Goal: Task Accomplishment & Management: Manage account settings

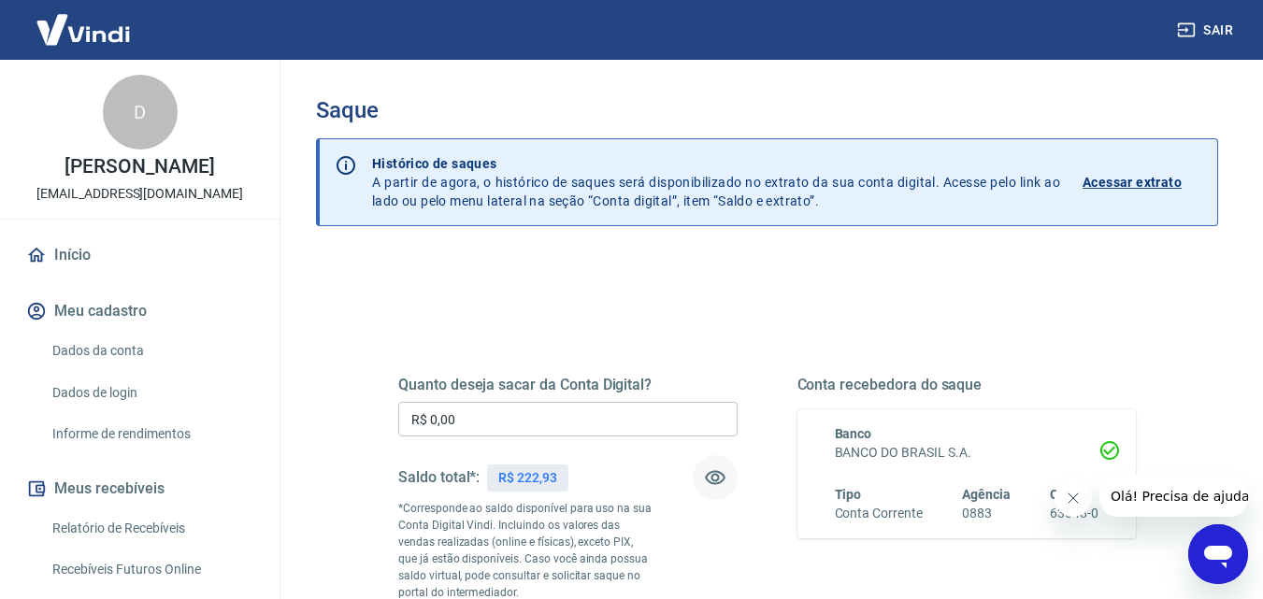
click at [727, 471] on button "button" at bounding box center [715, 477] width 45 height 45
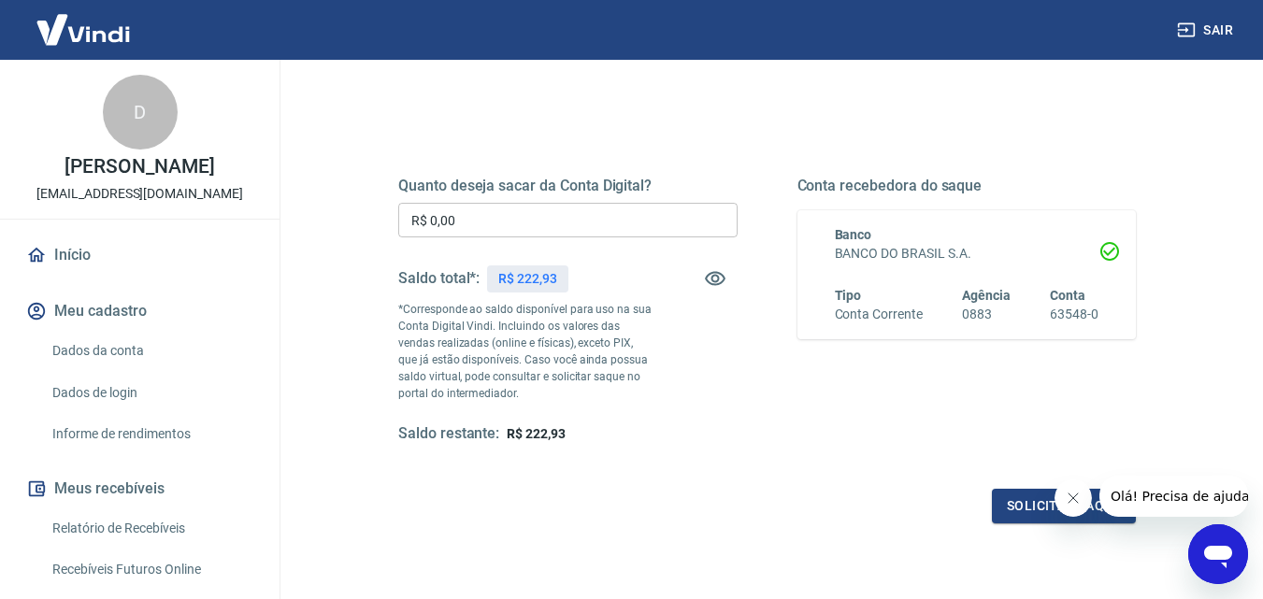
scroll to position [207, 0]
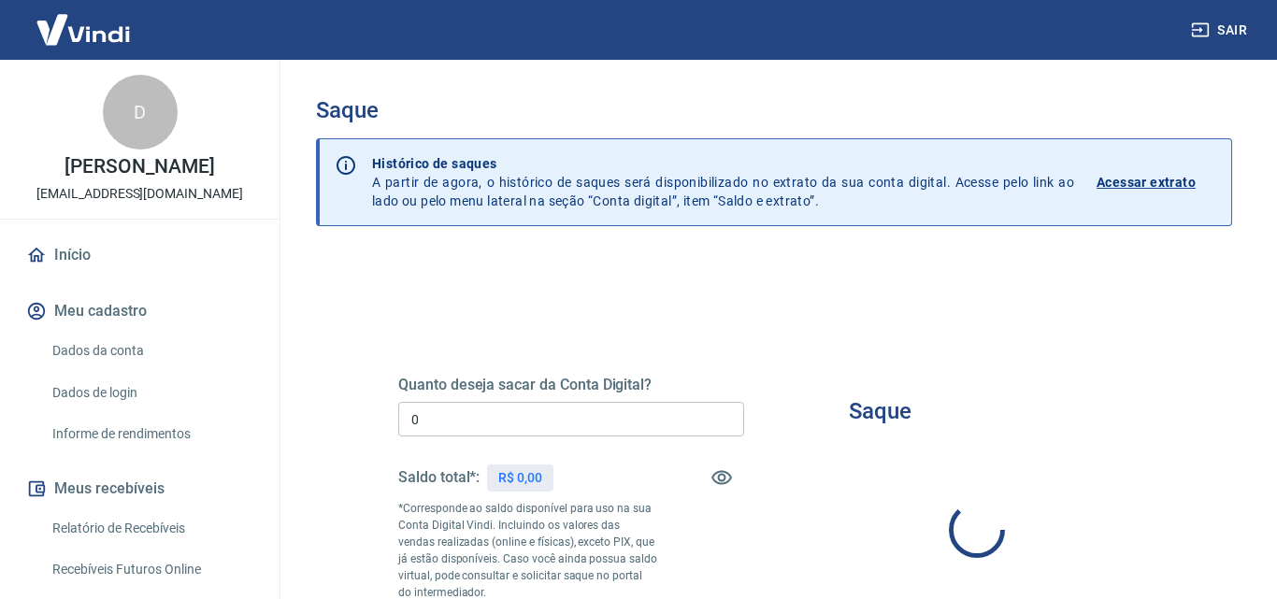
type input "R$ 0,00"
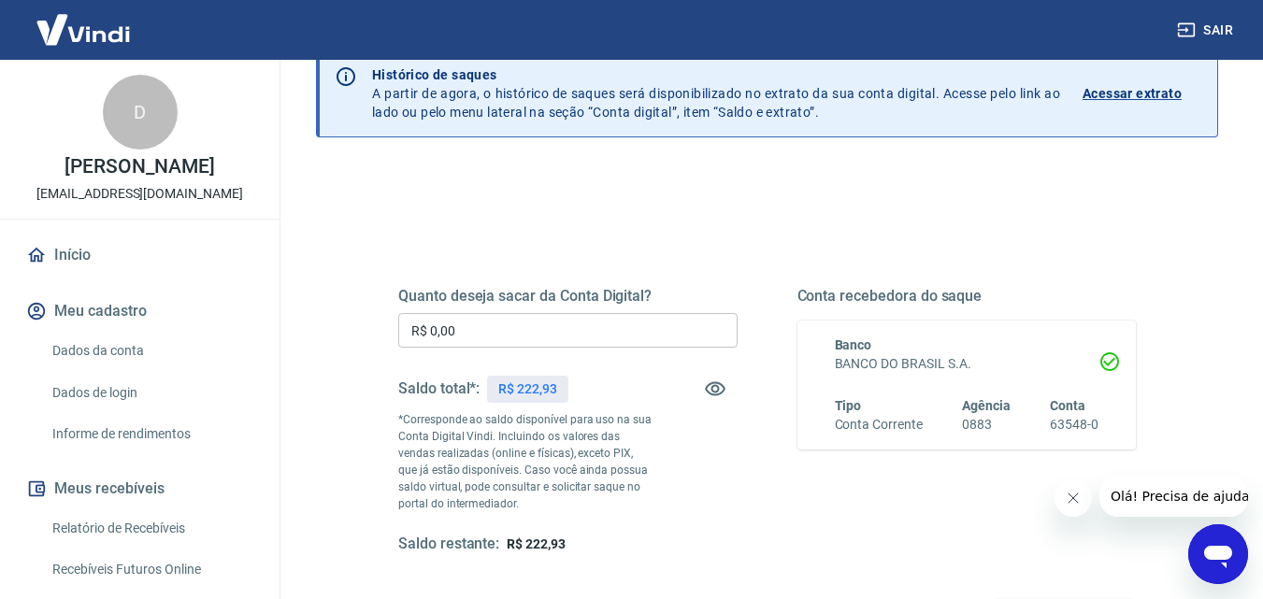
scroll to position [9, 0]
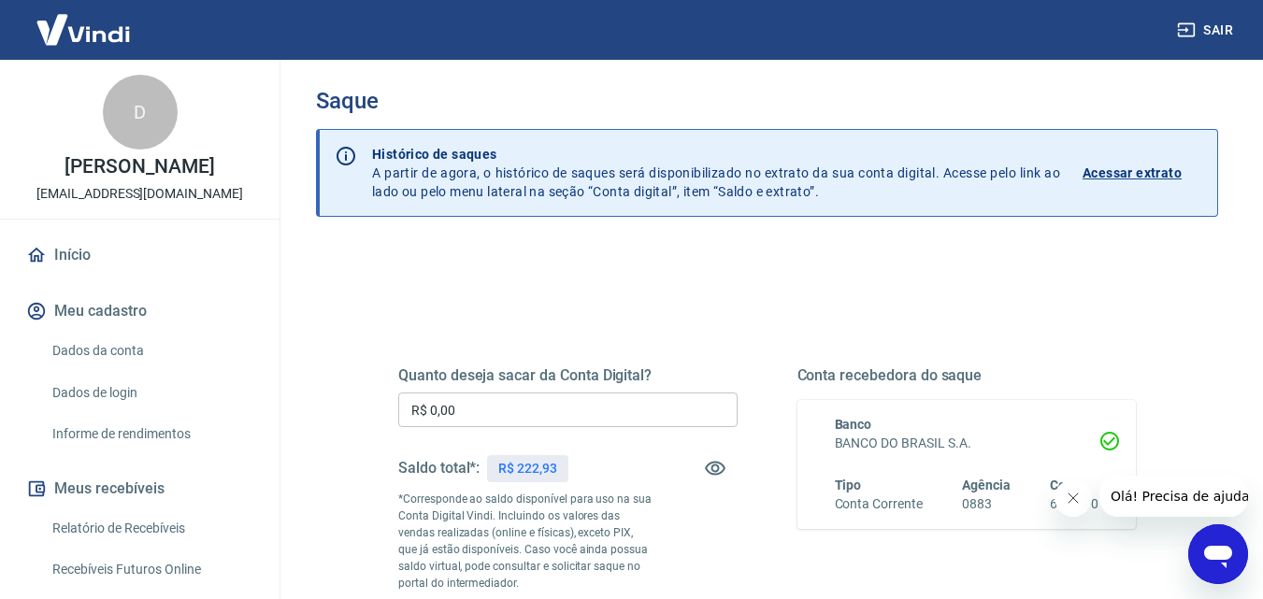
drag, startPoint x: 1127, startPoint y: 175, endPoint x: 1119, endPoint y: 166, distance: 11.3
click at [1125, 175] on p "Acessar extrato" at bounding box center [1132, 173] width 99 height 19
